Goal: Task Accomplishment & Management: Complete application form

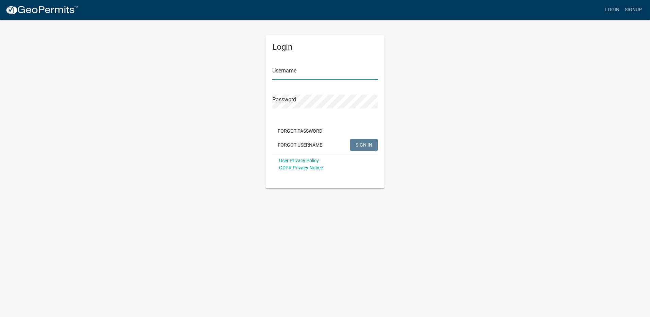
click at [291, 71] on input "Username" at bounding box center [324, 73] width 105 height 14
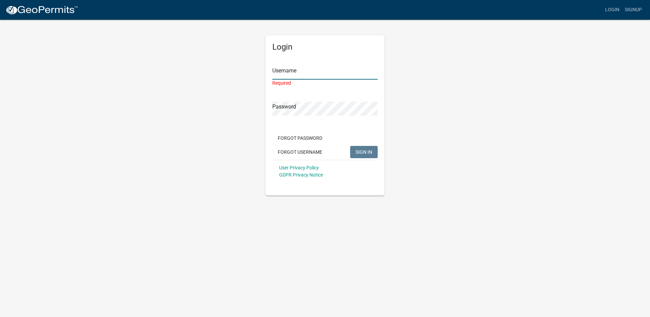
click at [295, 74] on input "Username" at bounding box center [324, 73] width 105 height 14
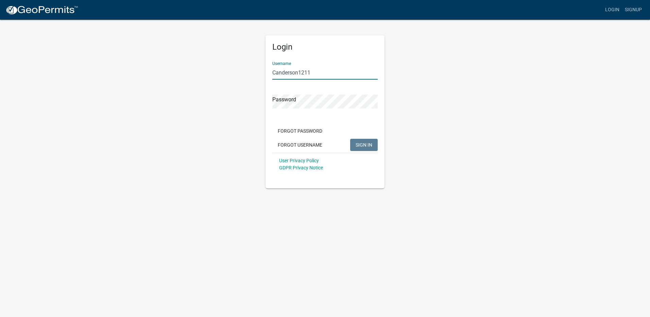
type input "Canderson1211"
click at [350, 139] on button "SIGN IN" at bounding box center [364, 145] width 28 height 12
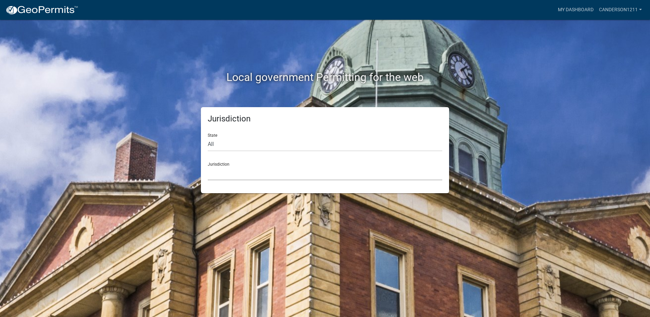
click at [246, 173] on select "Custer County, Colorado City of Bainbridge, Georgia Cook County, Georgia Crawfo…" at bounding box center [325, 173] width 235 height 14
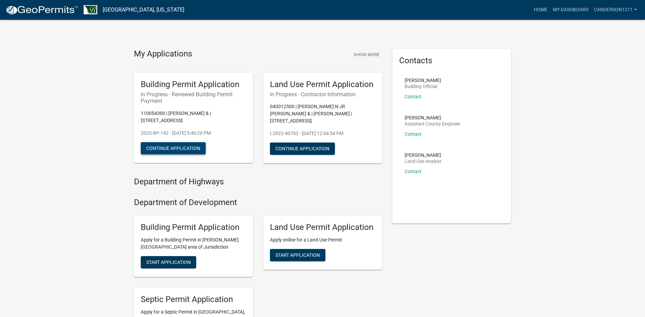
click at [162, 149] on button "Continue Application" at bounding box center [173, 148] width 65 height 12
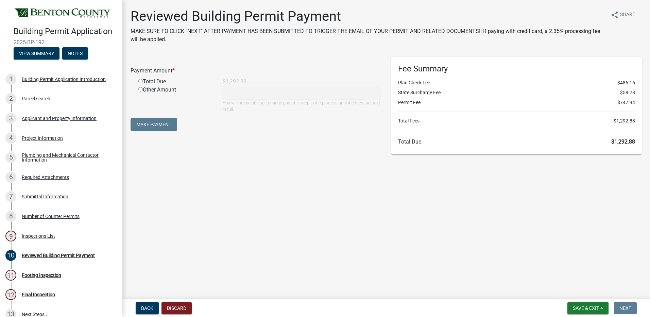
click at [140, 83] on div "Total Due" at bounding box center [175, 81] width 84 height 8
click at [142, 82] on input "radio" at bounding box center [140, 81] width 4 height 4
radio input "true"
type input "1292.88"
click at [139, 124] on button "Make Payment" at bounding box center [154, 124] width 47 height 13
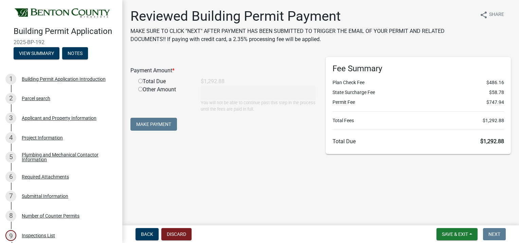
click at [140, 81] on input "radio" at bounding box center [140, 81] width 4 height 4
radio input "true"
type input "1292.88"
click at [153, 124] on button "Make Payment" at bounding box center [154, 124] width 47 height 13
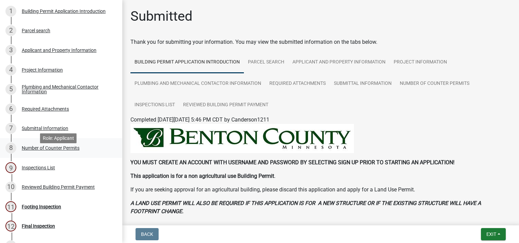
scroll to position [102, 0]
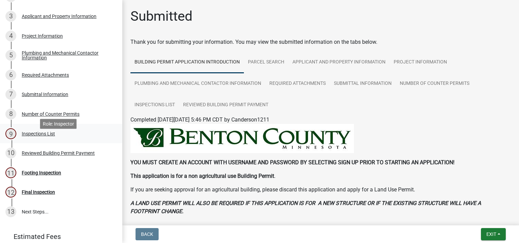
click at [40, 136] on div "Inspections List" at bounding box center [38, 134] width 33 height 5
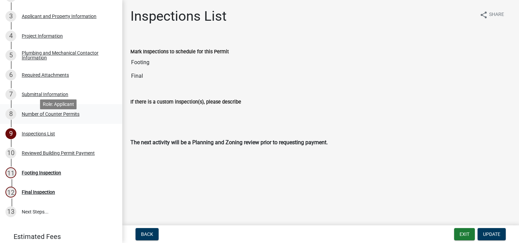
click at [37, 117] on div "Number of Counter Permits" at bounding box center [51, 114] width 58 height 5
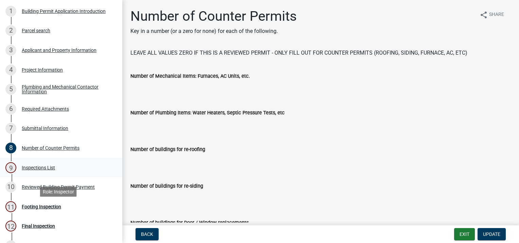
scroll to position [0, 0]
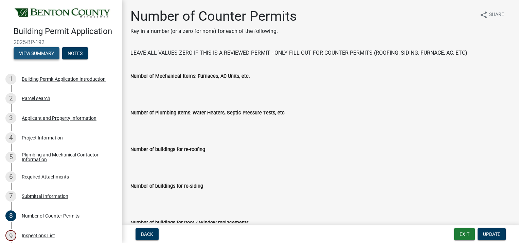
click at [38, 59] on button "View Summary" at bounding box center [37, 53] width 46 height 12
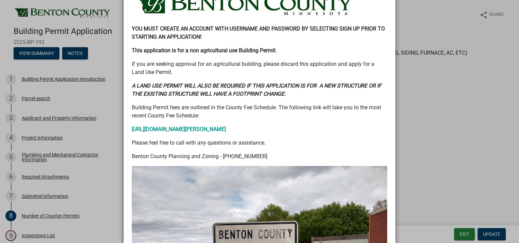
scroll to position [68, 0]
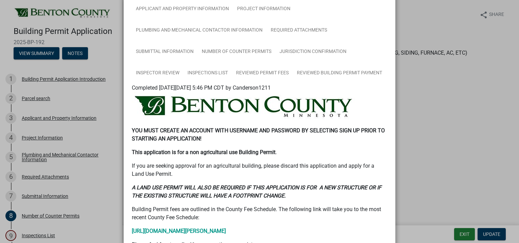
click at [468, 137] on ngb-modal-window "Summary × Printer Friendly Building Permit Application Introduction Parcel sear…" at bounding box center [259, 121] width 519 height 243
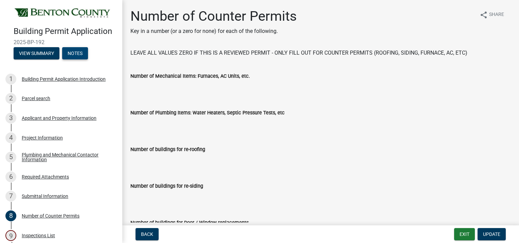
click at [80, 59] on button "Notes" at bounding box center [75, 53] width 26 height 12
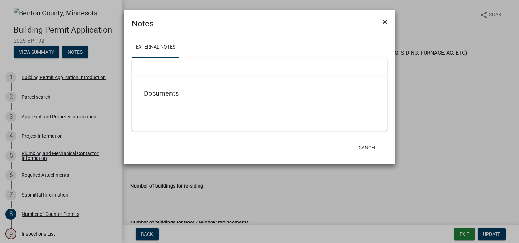
click at [386, 19] on span "×" at bounding box center [385, 22] width 4 height 10
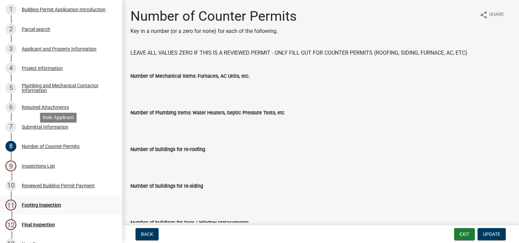
scroll to position [136, 0]
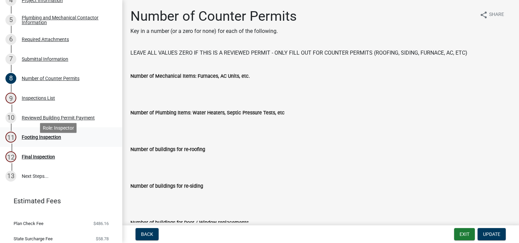
click at [35, 140] on div "Footing Inspection" at bounding box center [41, 137] width 39 height 5
click at [33, 140] on div "Footing Inspection" at bounding box center [41, 137] width 39 height 5
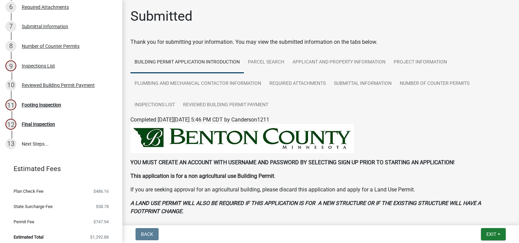
scroll to position [184, 0]
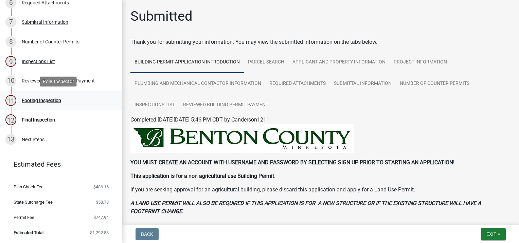
click at [39, 102] on div "Footing Inspection" at bounding box center [41, 100] width 39 height 5
click at [26, 60] on div "Inspections List" at bounding box center [38, 61] width 33 height 5
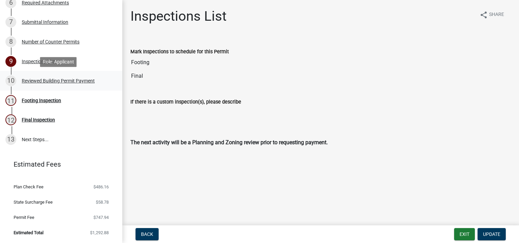
click at [59, 79] on div "Reviewed Building Permit Payment" at bounding box center [58, 81] width 73 height 5
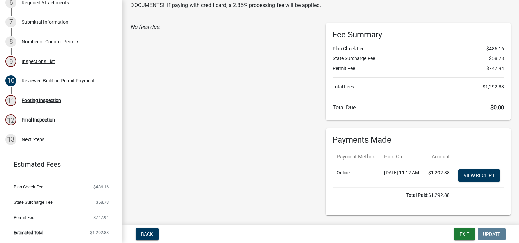
scroll to position [67, 0]
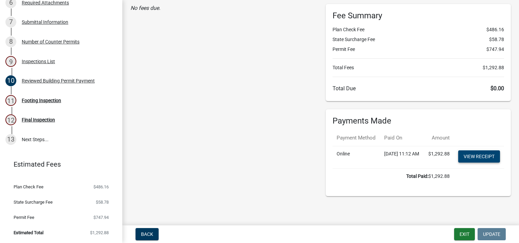
click at [484, 151] on link "View receipt" at bounding box center [479, 157] width 42 height 12
